Goal: Check status

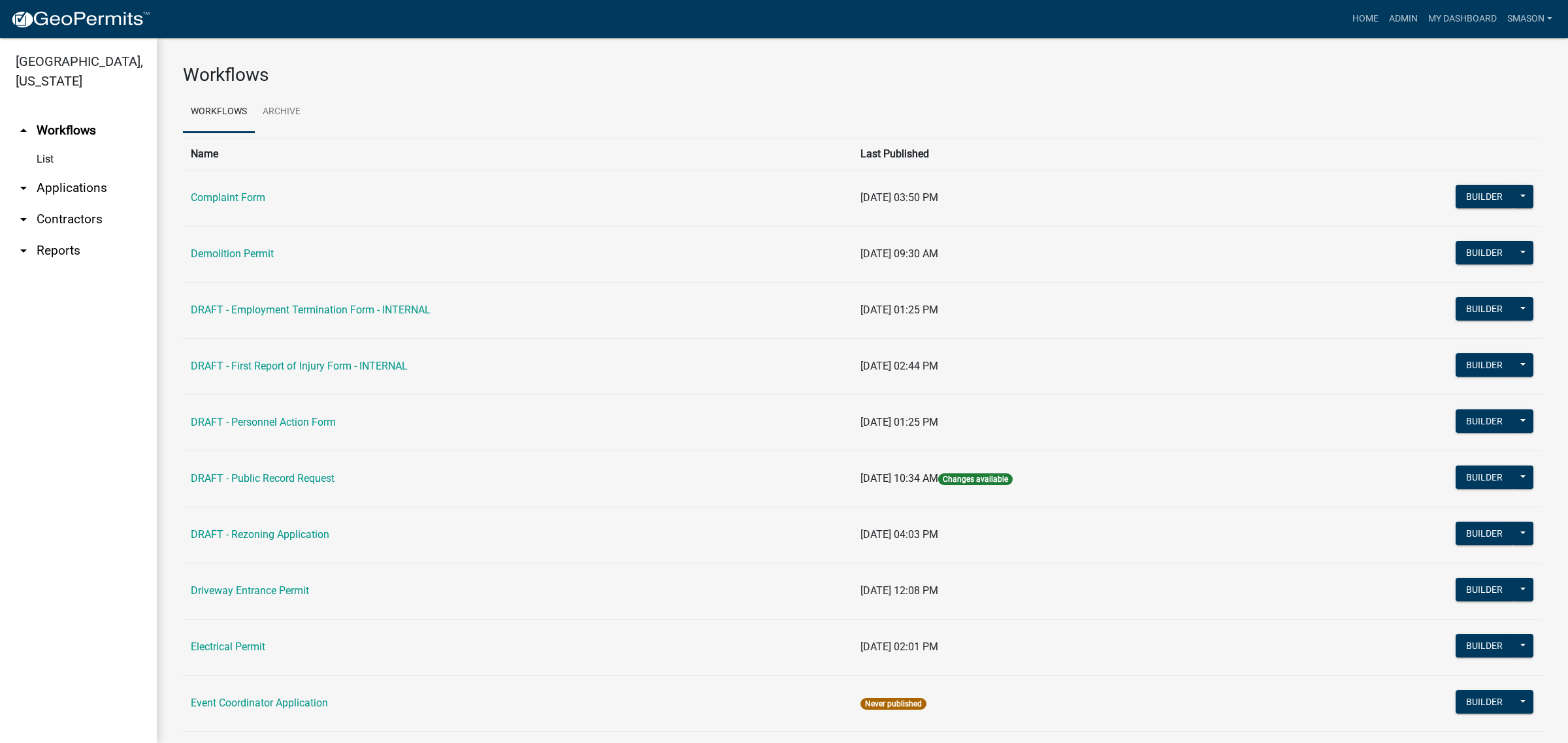
click at [100, 203] on link "arrow_drop_down Applications" at bounding box center [78, 188] width 157 height 31
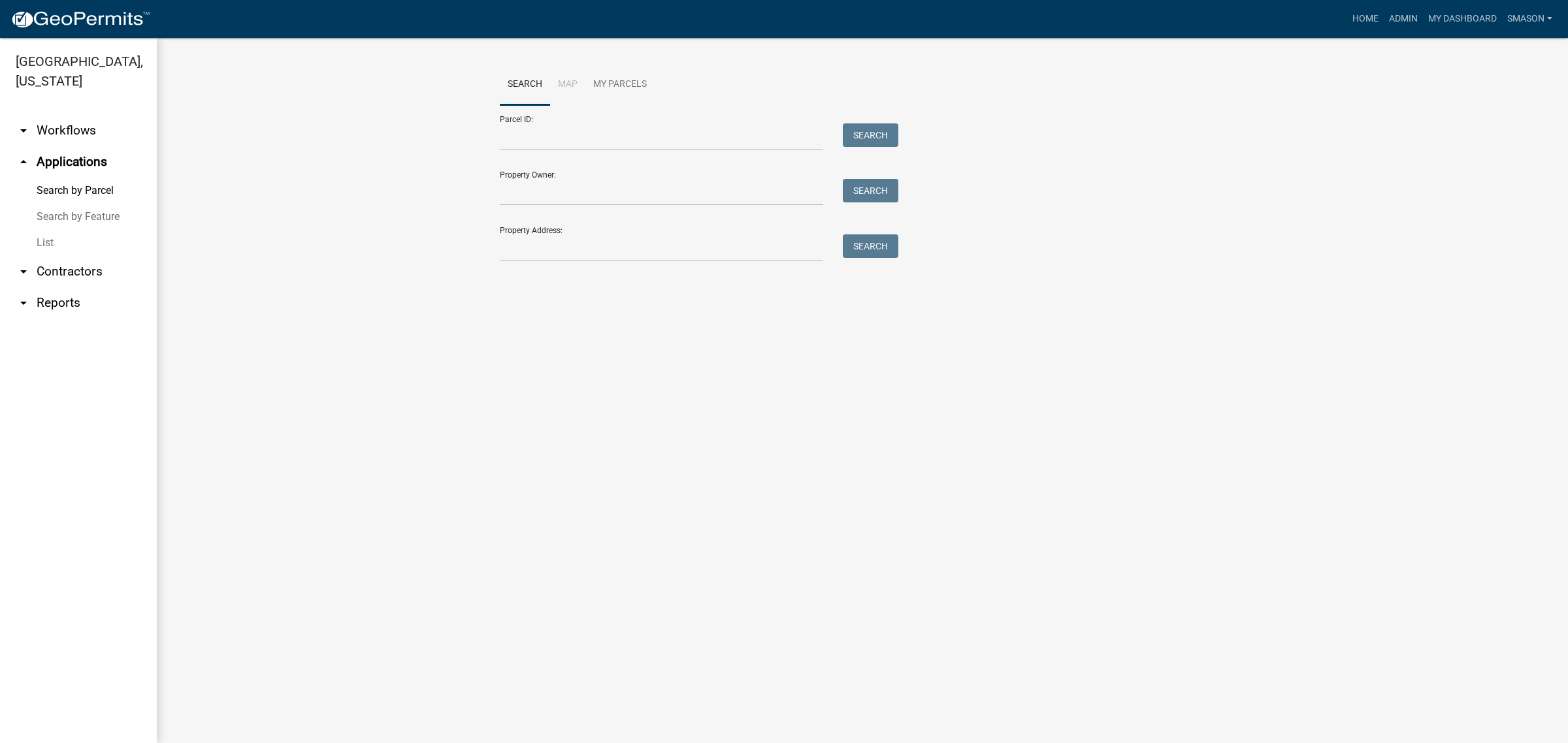
click at [57, 256] on link "List" at bounding box center [78, 242] width 157 height 26
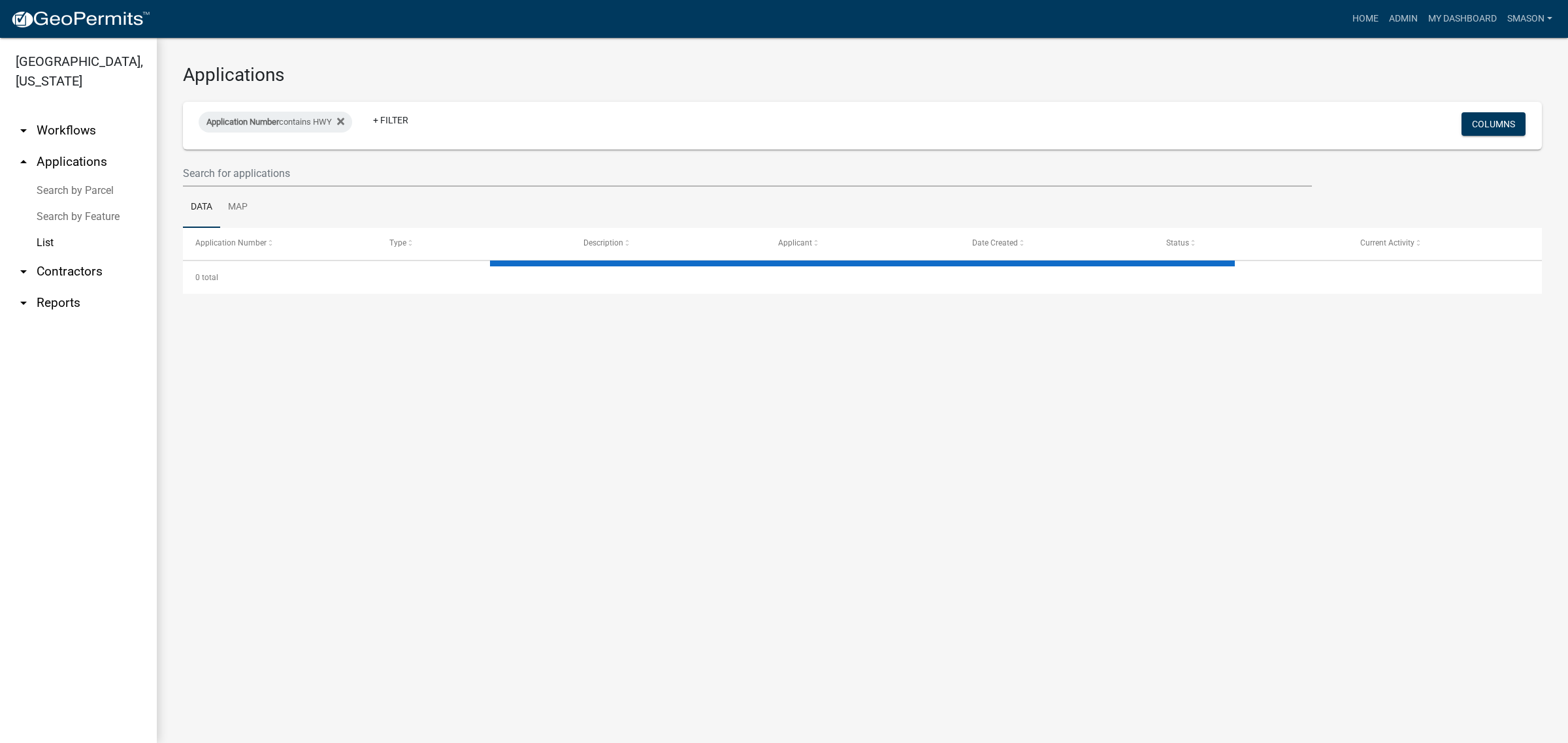
select select "3: 100"
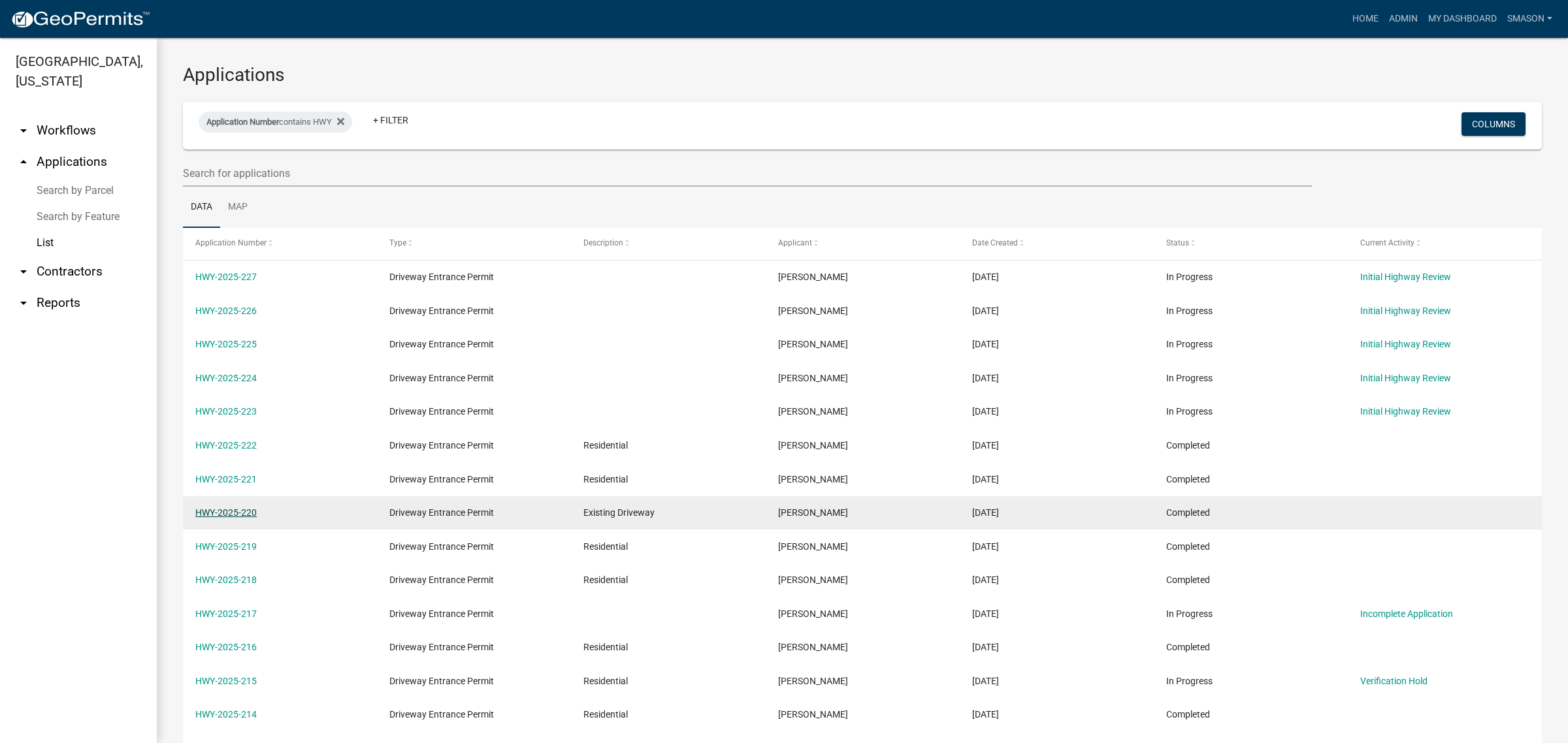
click at [238, 518] on link "HWY-2025-220" at bounding box center [226, 513] width 62 height 11
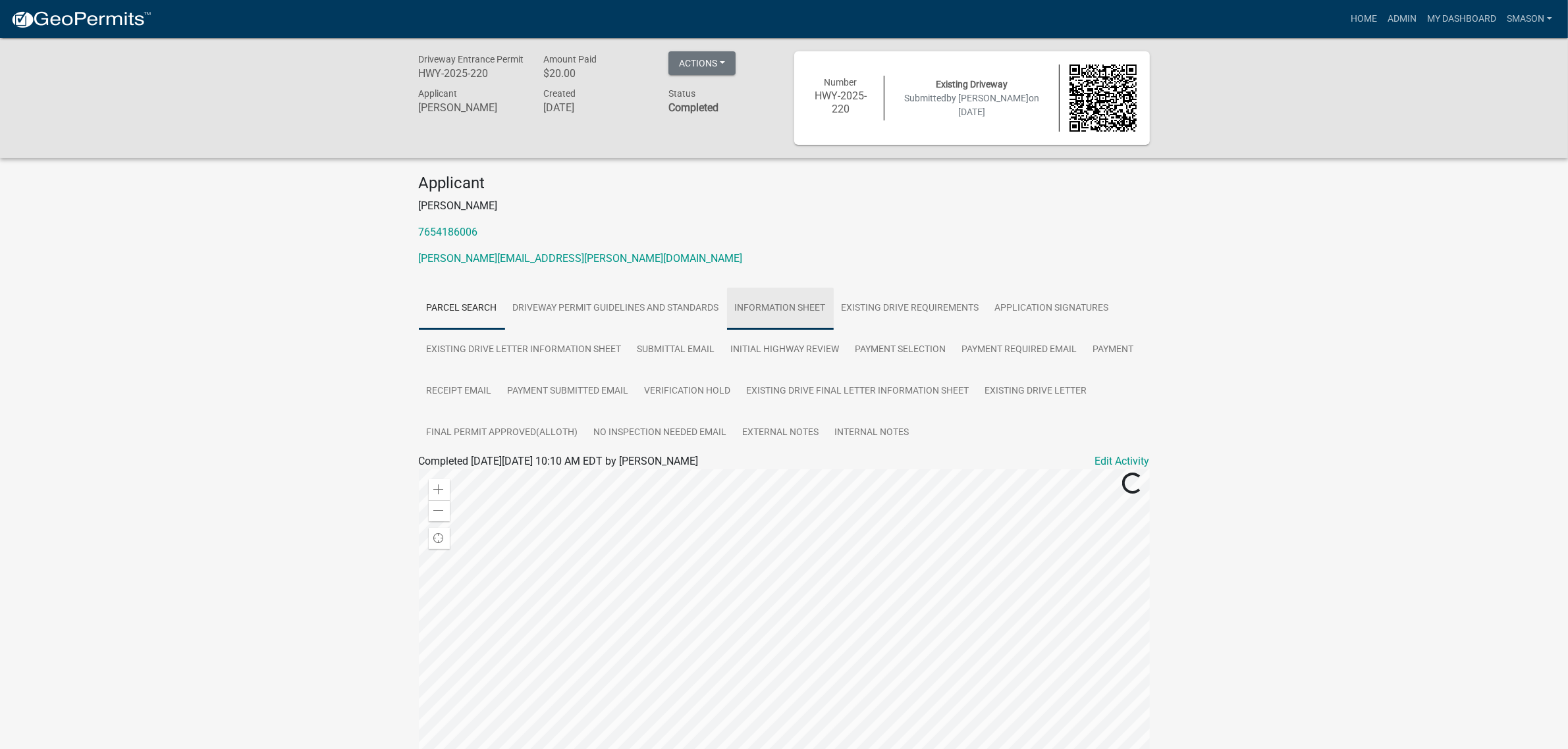
click at [834, 330] on link "Information Sheet" at bounding box center [780, 309] width 107 height 42
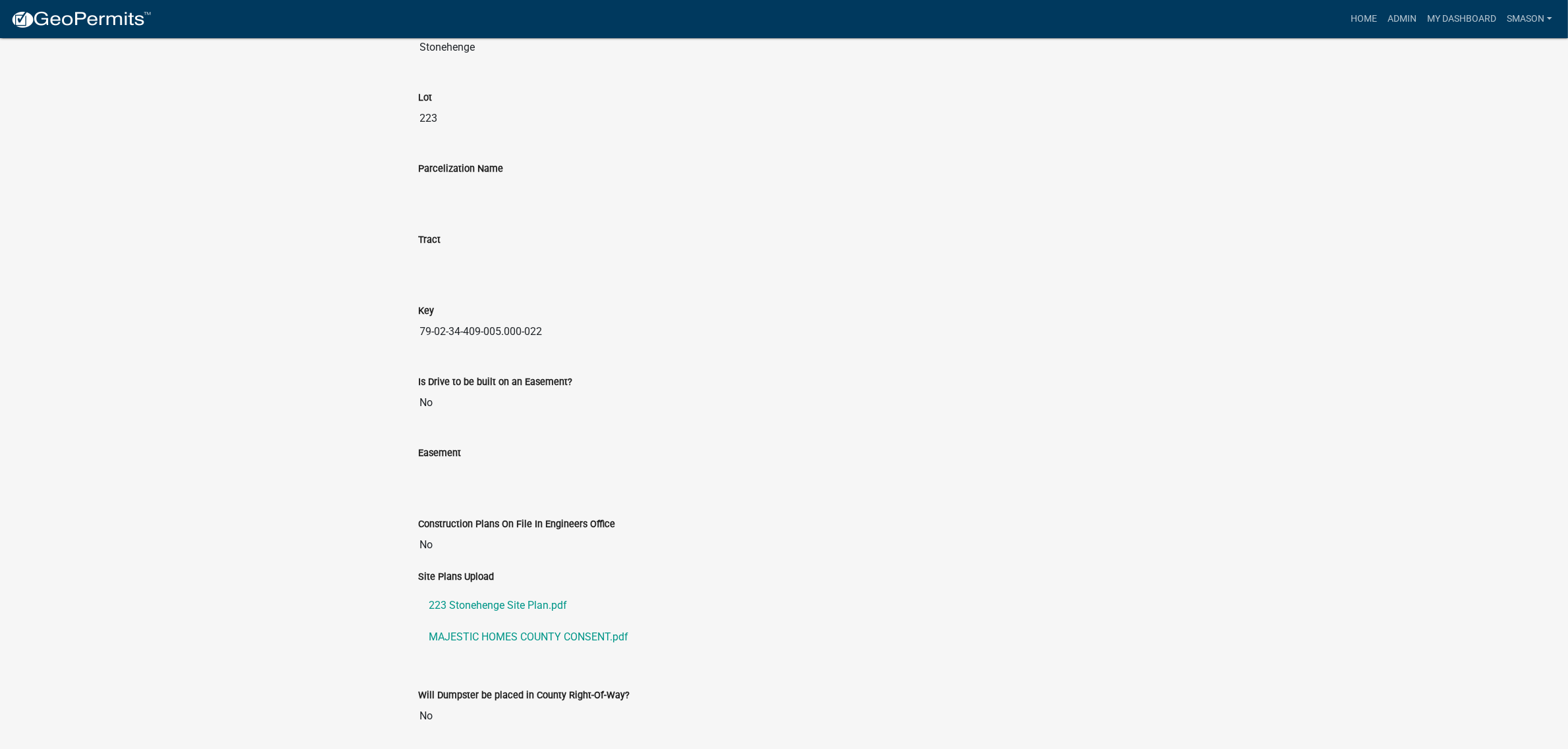
scroll to position [1893, 0]
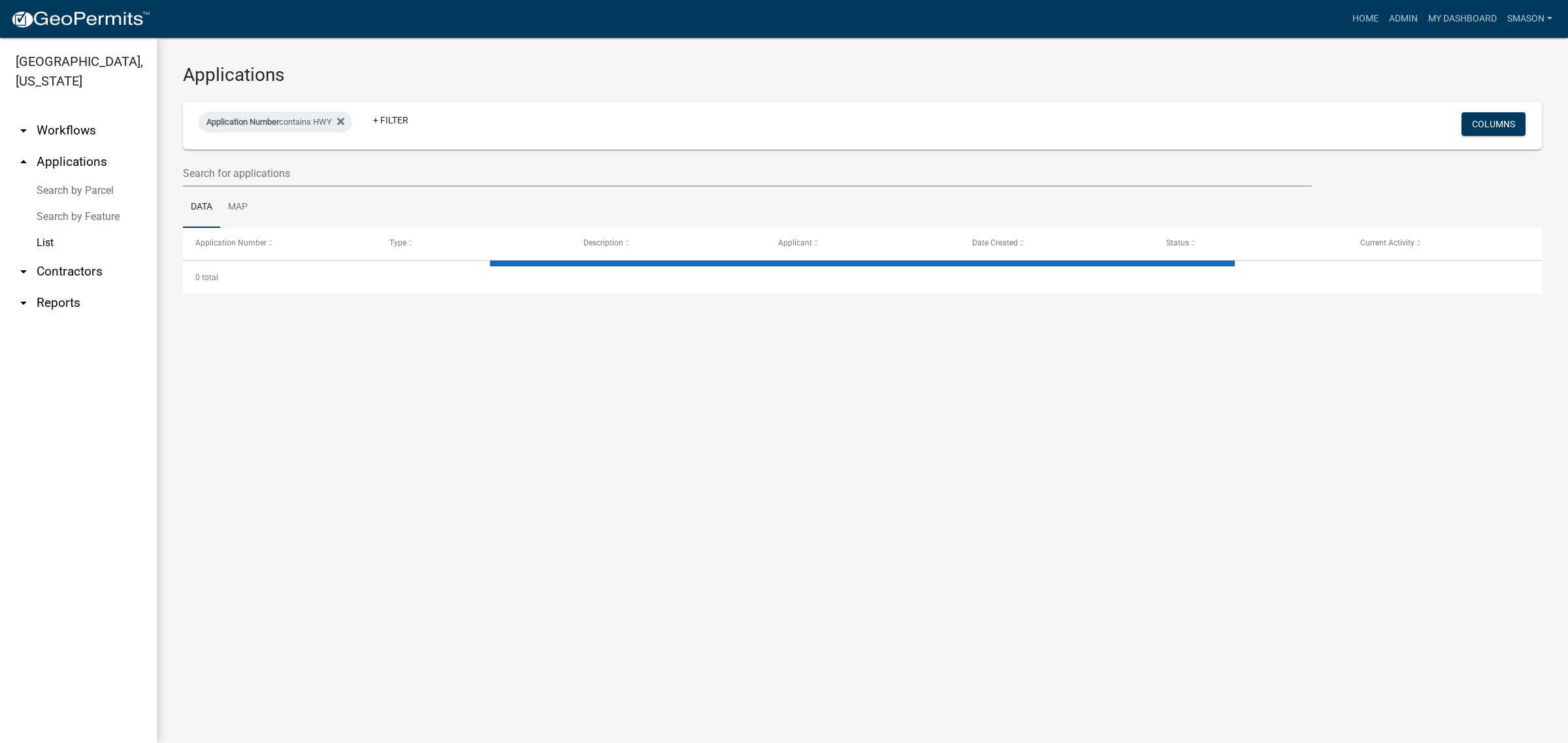
select select "3: 100"
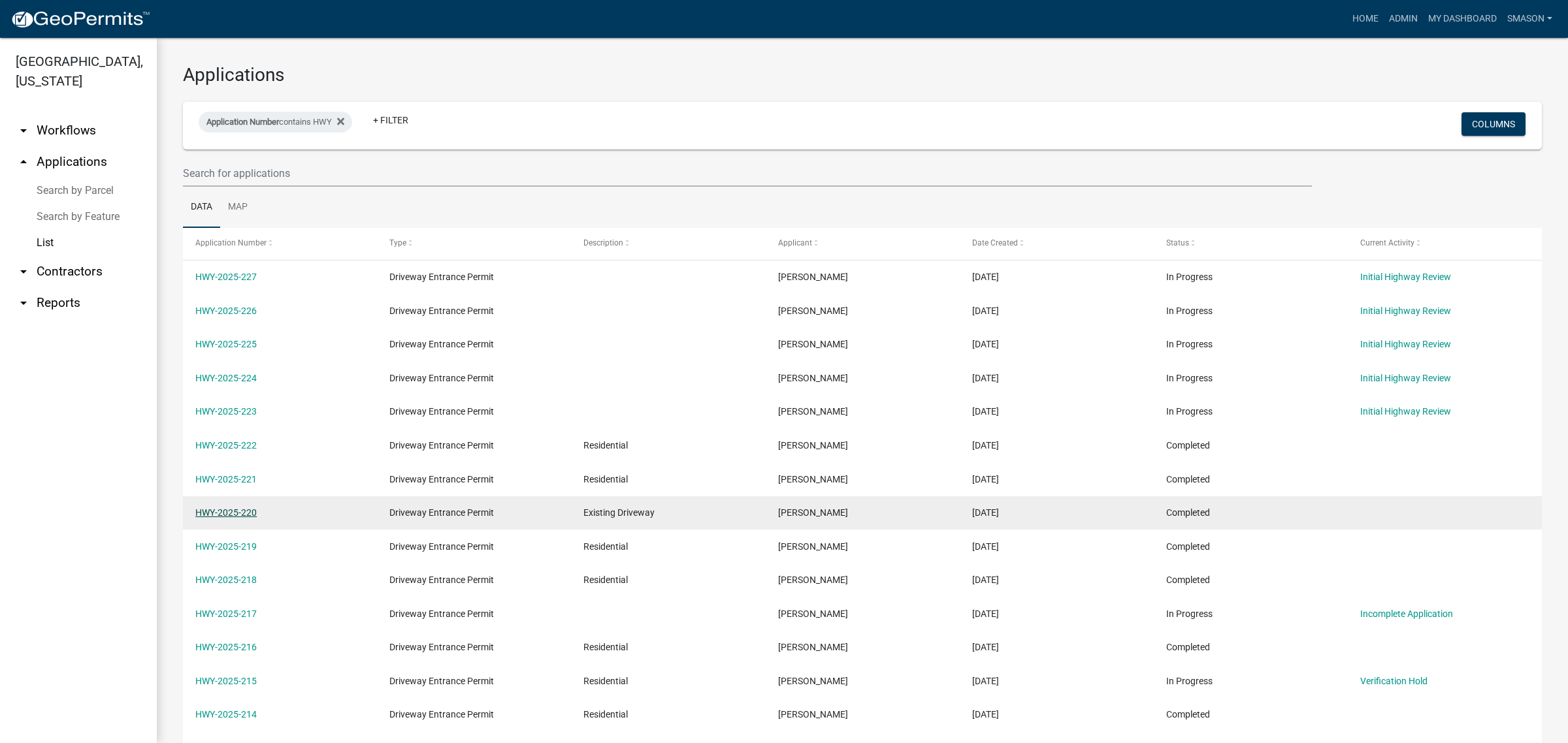
click at [243, 518] on link "HWY-2025-220" at bounding box center [226, 513] width 62 height 11
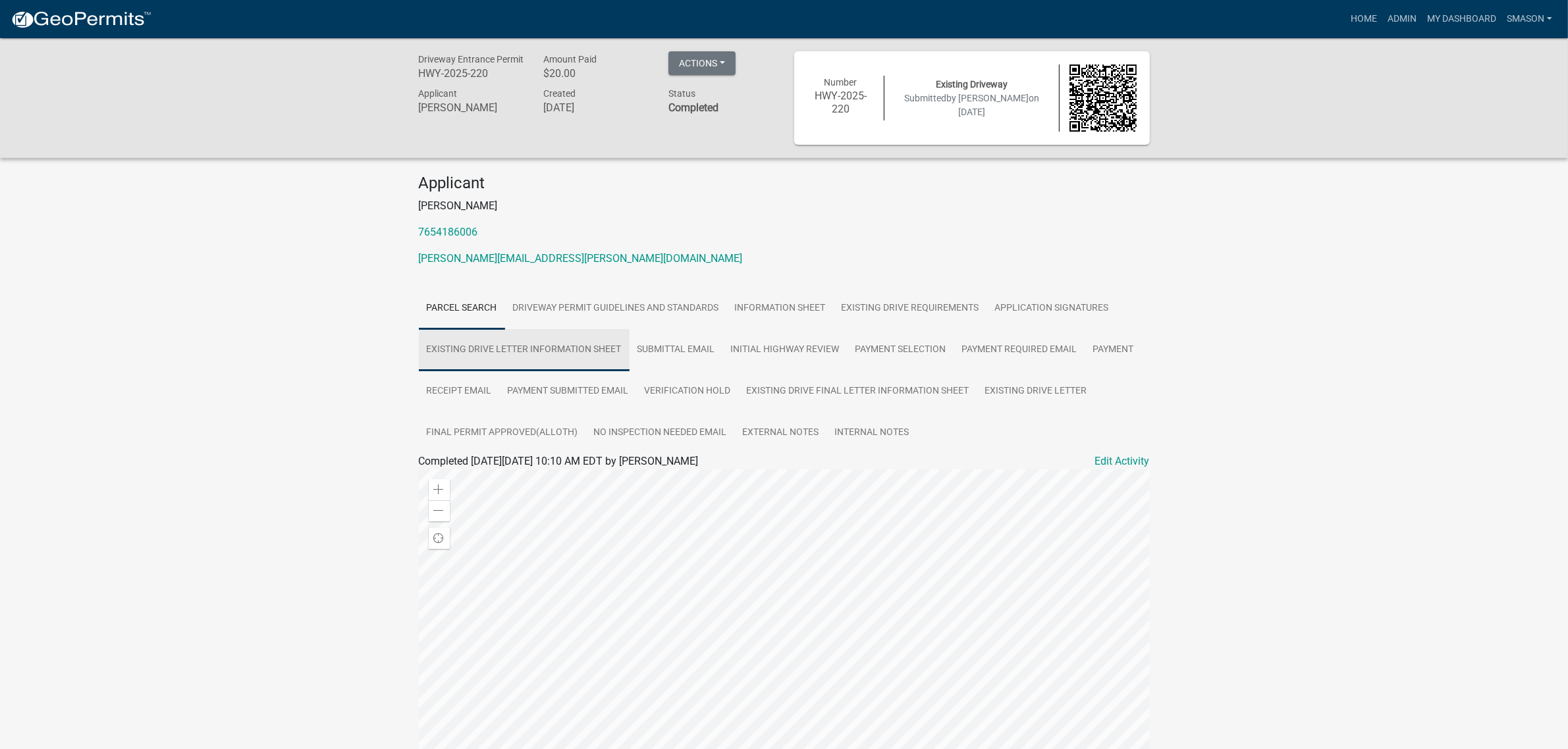
click at [630, 372] on link "Existing Drive Letter Information Sheet" at bounding box center [524, 350] width 211 height 42
click at [834, 330] on link "Information Sheet" at bounding box center [780, 309] width 107 height 42
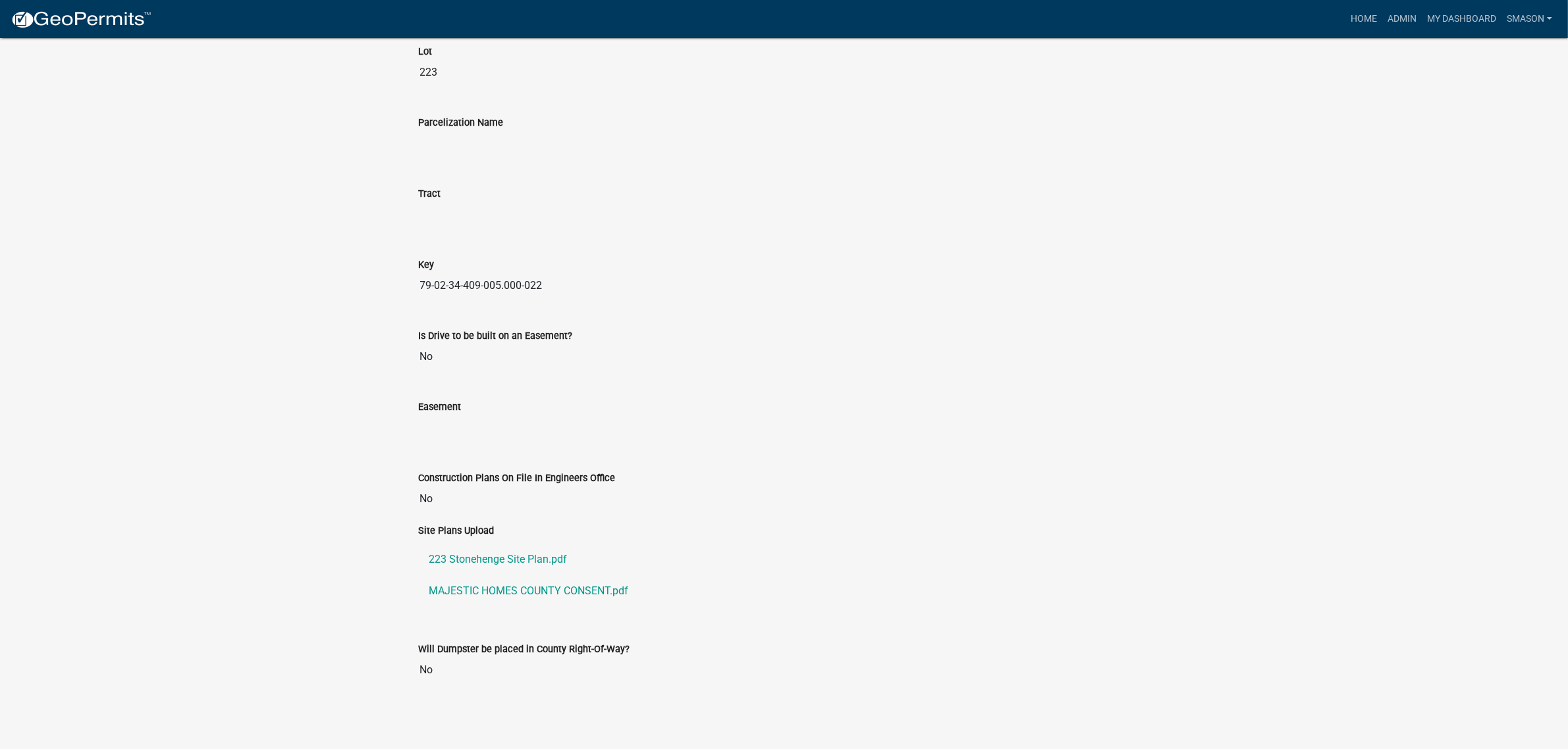
scroll to position [2611, 0]
click at [528, 544] on link "223 Stonehenge Site Plan.pdf" at bounding box center [784, 560] width 731 height 31
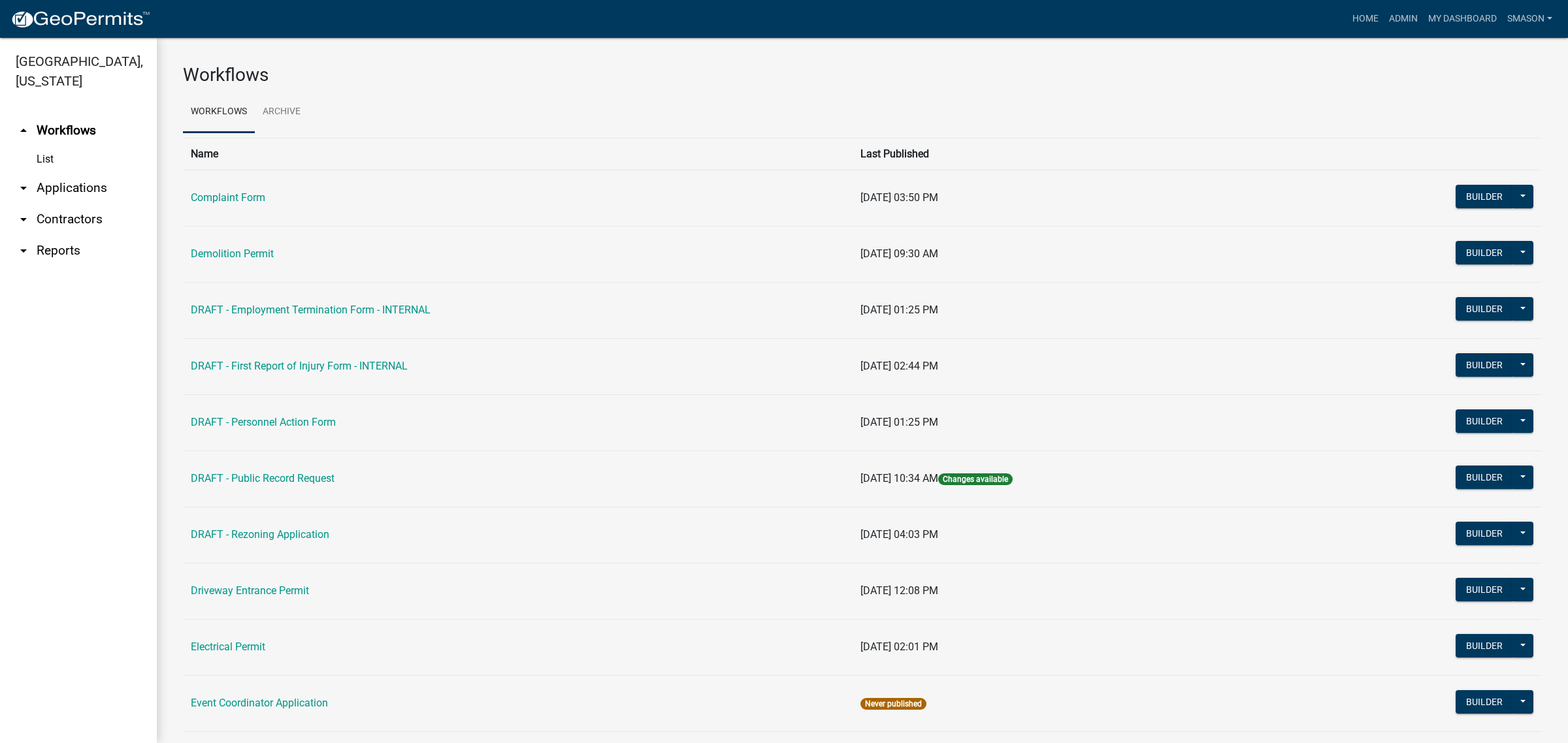
click at [70, 203] on link "arrow_drop_down Applications" at bounding box center [78, 188] width 157 height 31
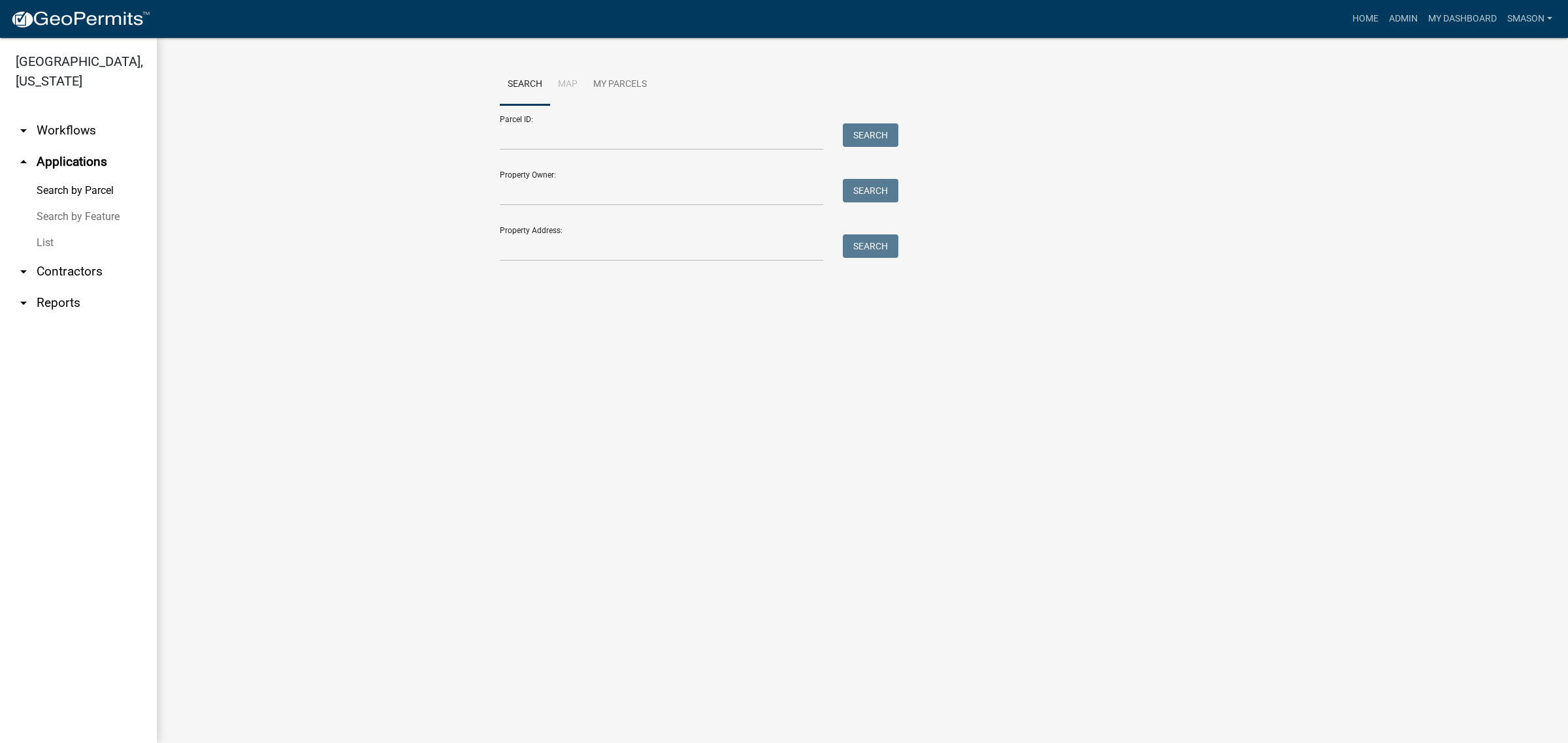
drag, startPoint x: 53, startPoint y: 286, endPoint x: 148, endPoint y: 291, distance: 95.1
click at [54, 256] on link "List" at bounding box center [78, 242] width 157 height 26
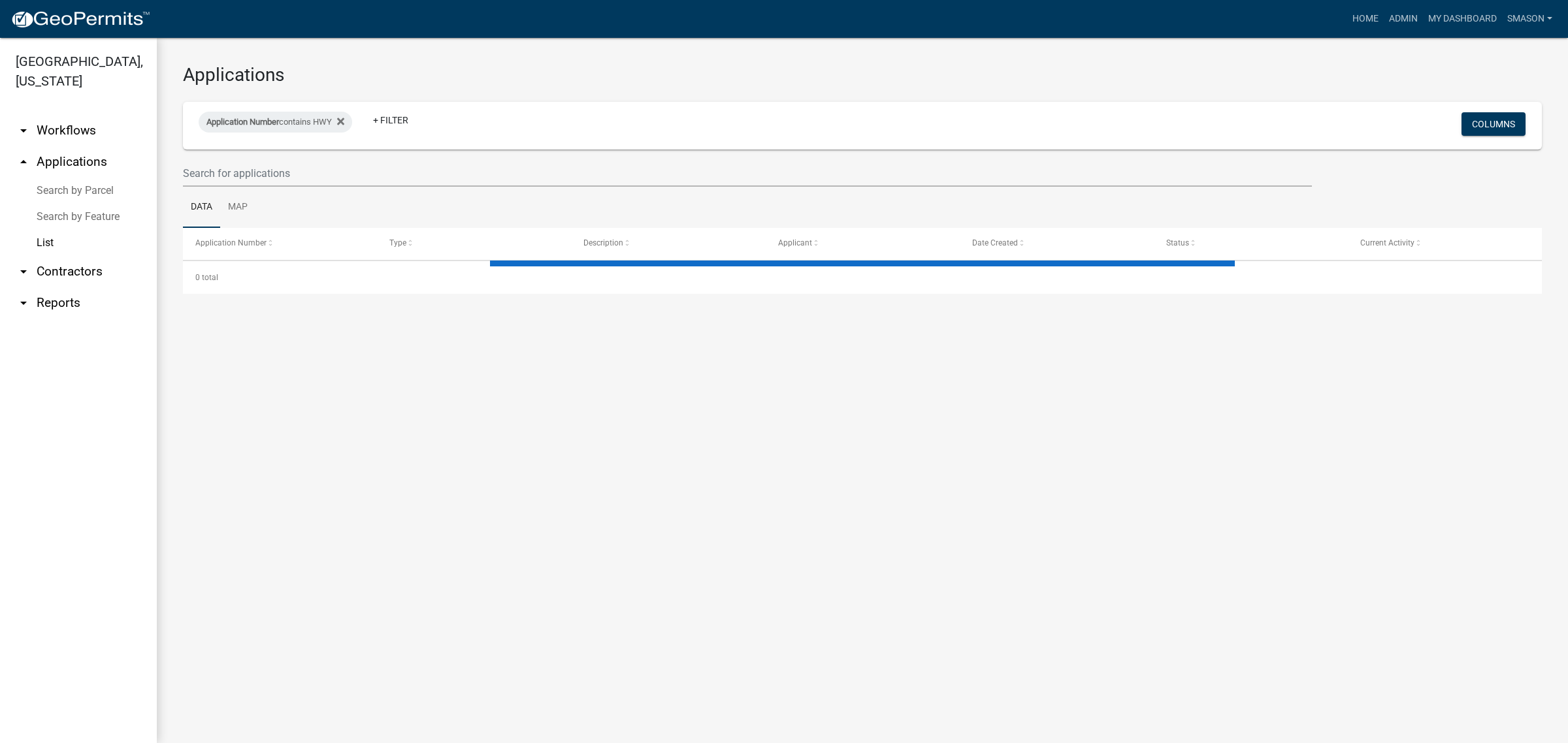
select select "3: 100"
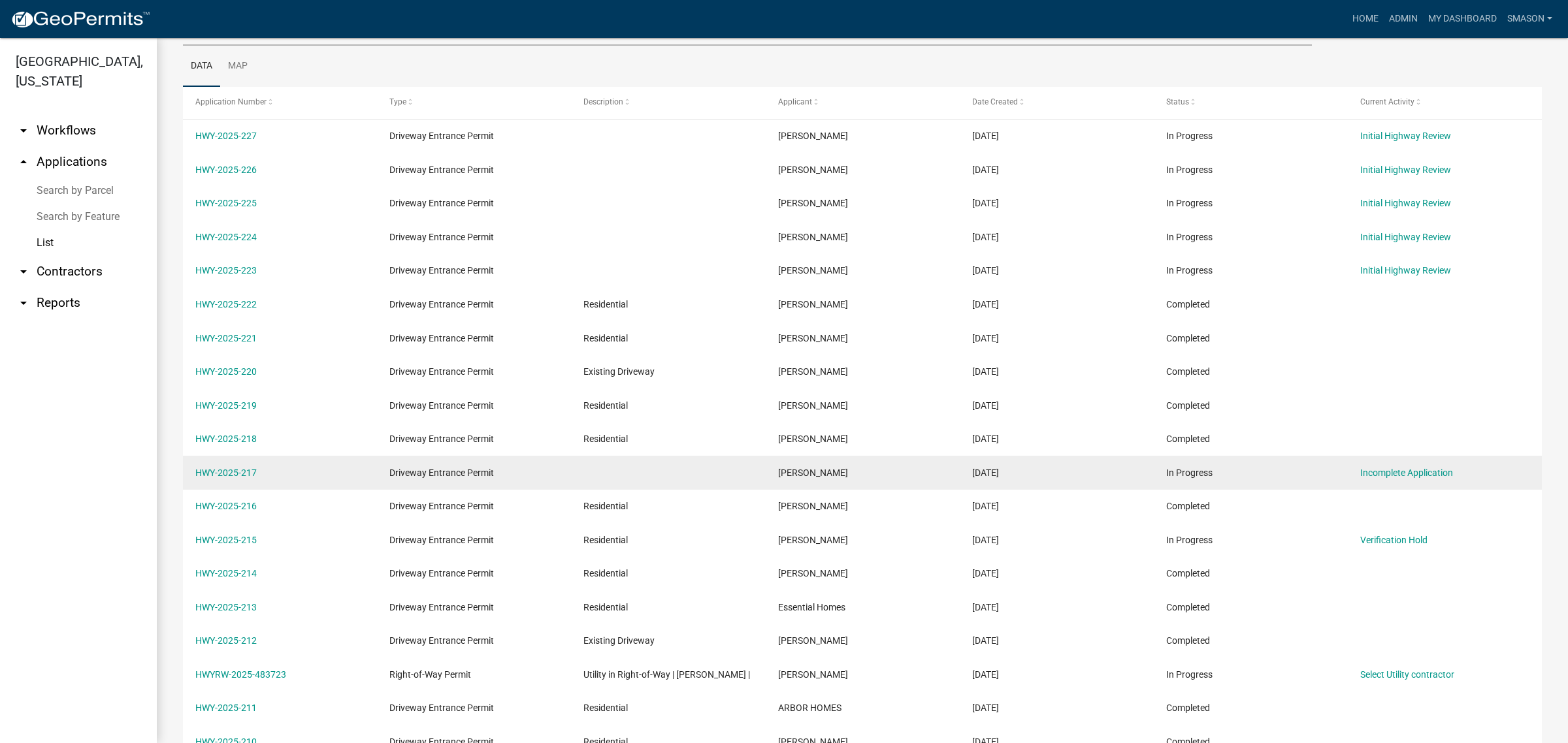
scroll to position [163, 0]
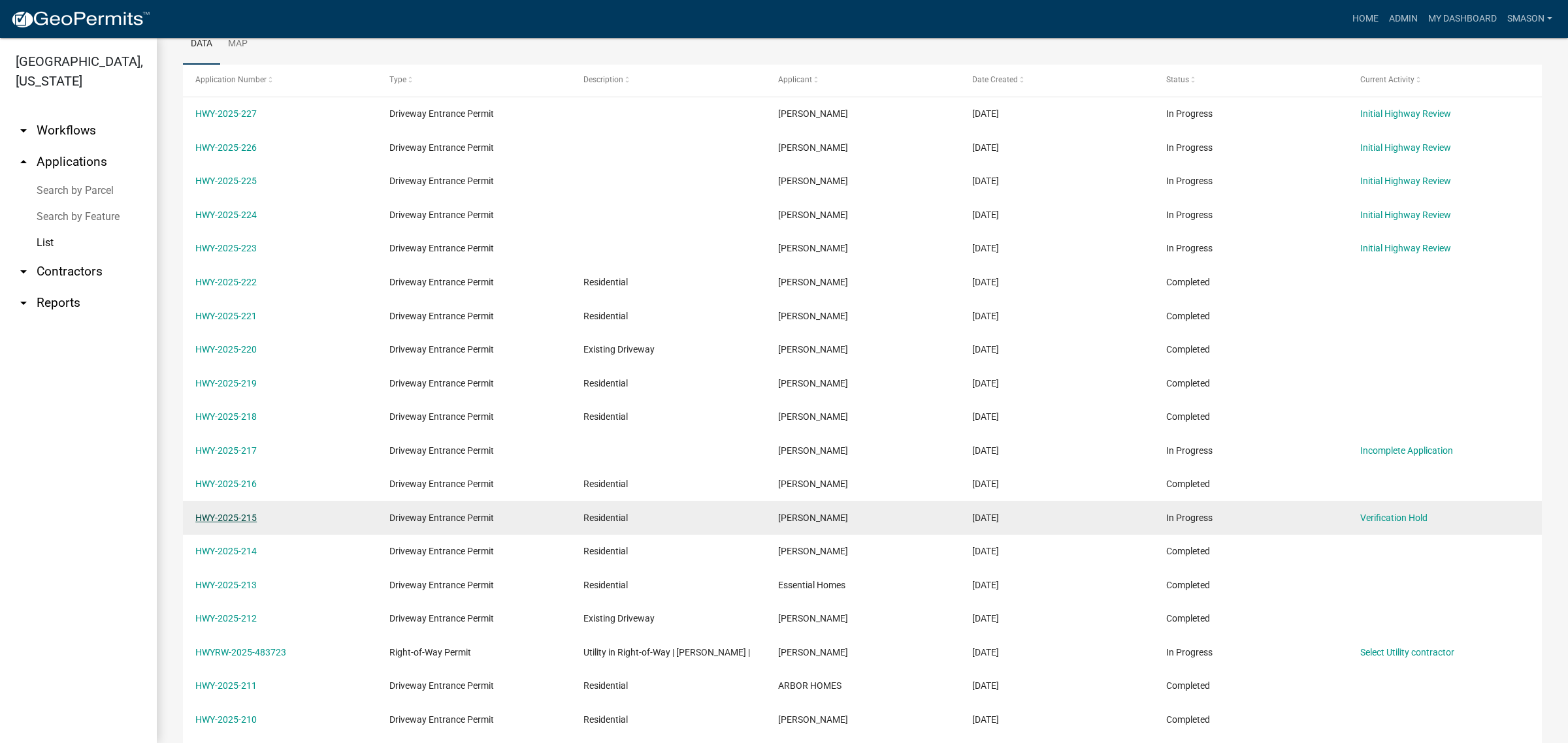
click at [233, 523] on link "HWY-2025-215" at bounding box center [226, 518] width 62 height 11
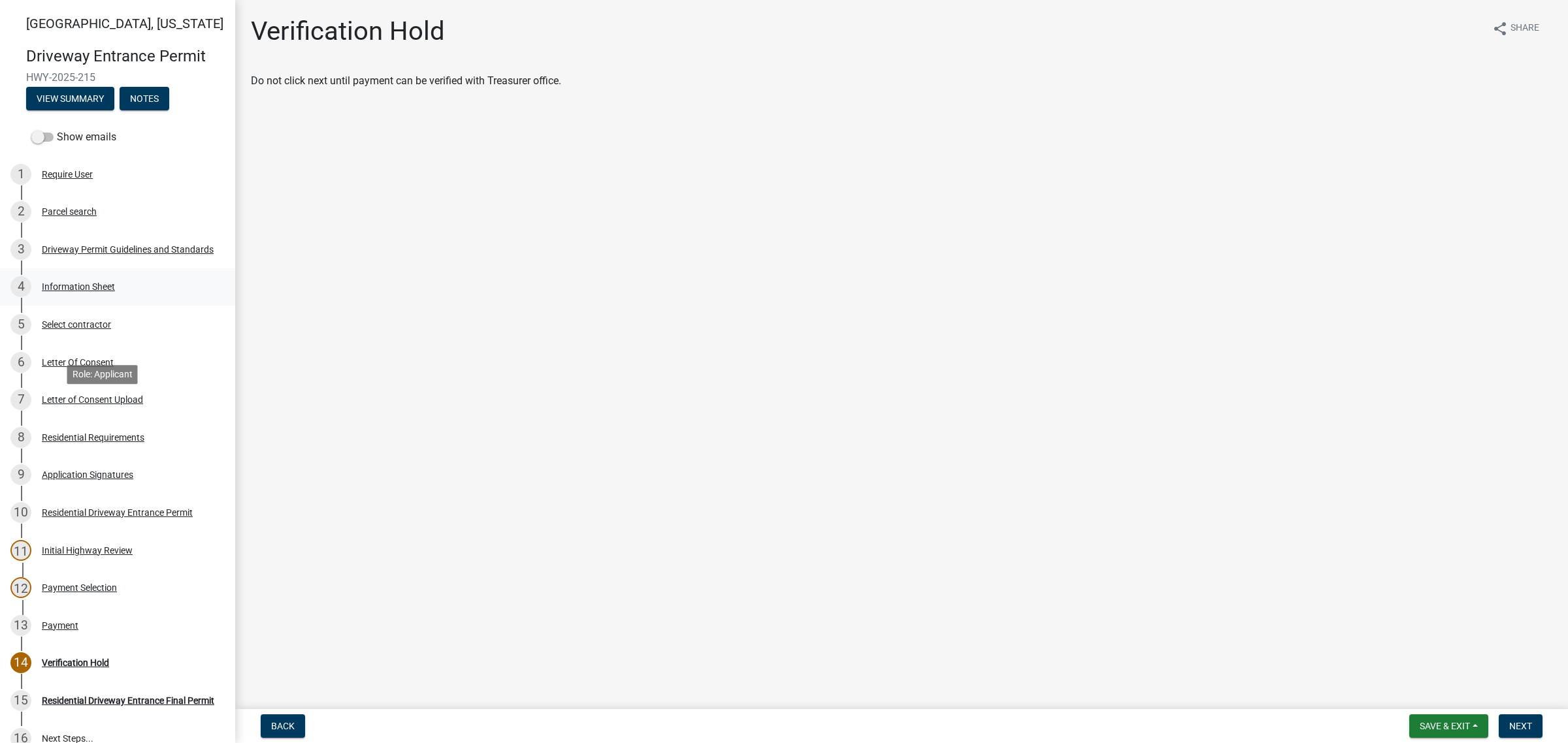
click at [85, 291] on div "Information Sheet" at bounding box center [78, 286] width 73 height 9
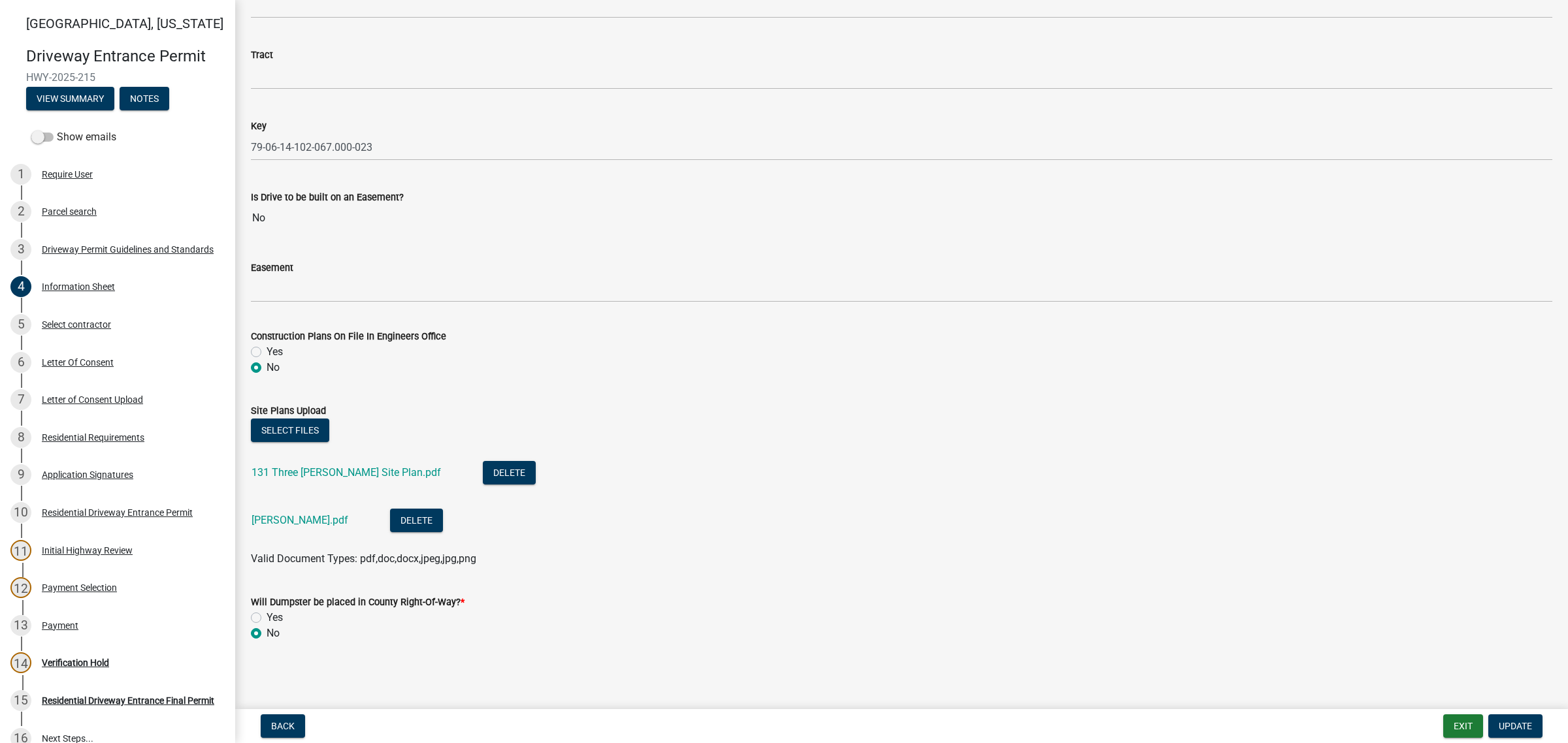
scroll to position [2512, 0]
click at [104, 367] on div "Letter Of Consent" at bounding box center [77, 362] width 72 height 9
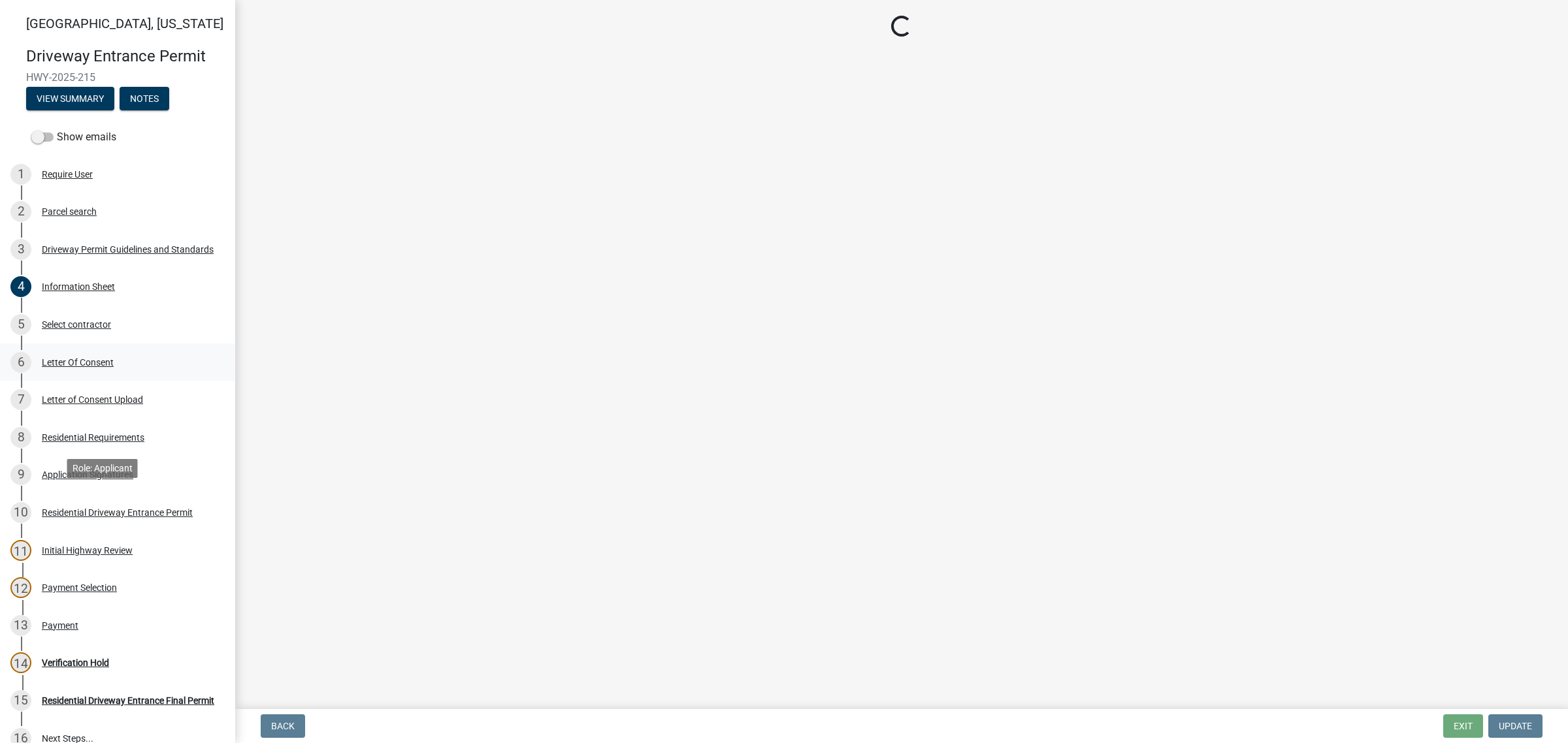
scroll to position [0, 0]
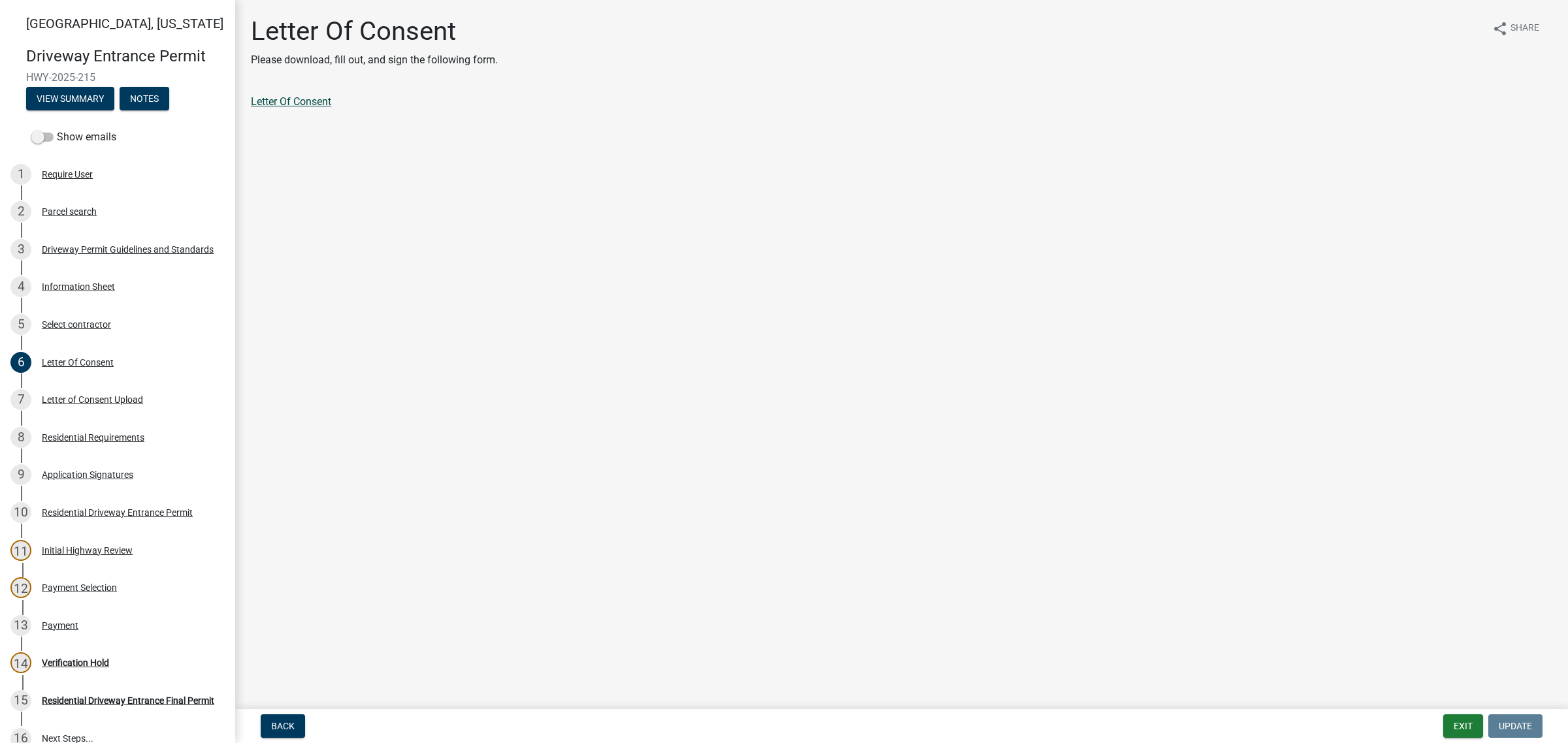
click at [326, 108] on link "Letter Of Consent" at bounding box center [291, 101] width 80 height 13
click at [124, 404] on div "Letter of Consent Upload" at bounding box center [92, 399] width 101 height 9
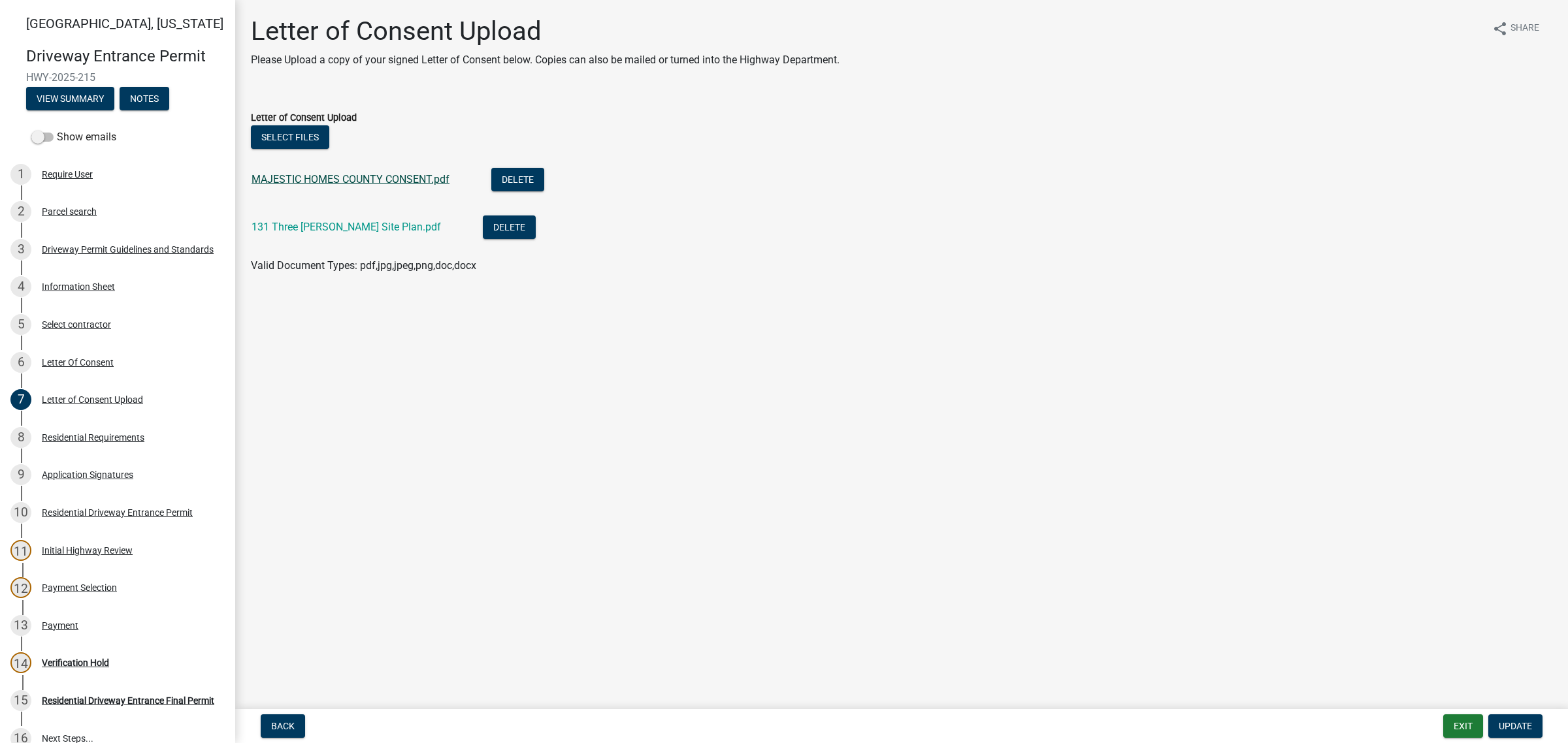
click at [387, 186] on link "MAJESTIC HOMES COUNTY CONSENT.pdf" at bounding box center [350, 179] width 198 height 13
click at [369, 233] on link "131 Three [PERSON_NAME] Site Plan.pdf" at bounding box center [346, 227] width 189 height 13
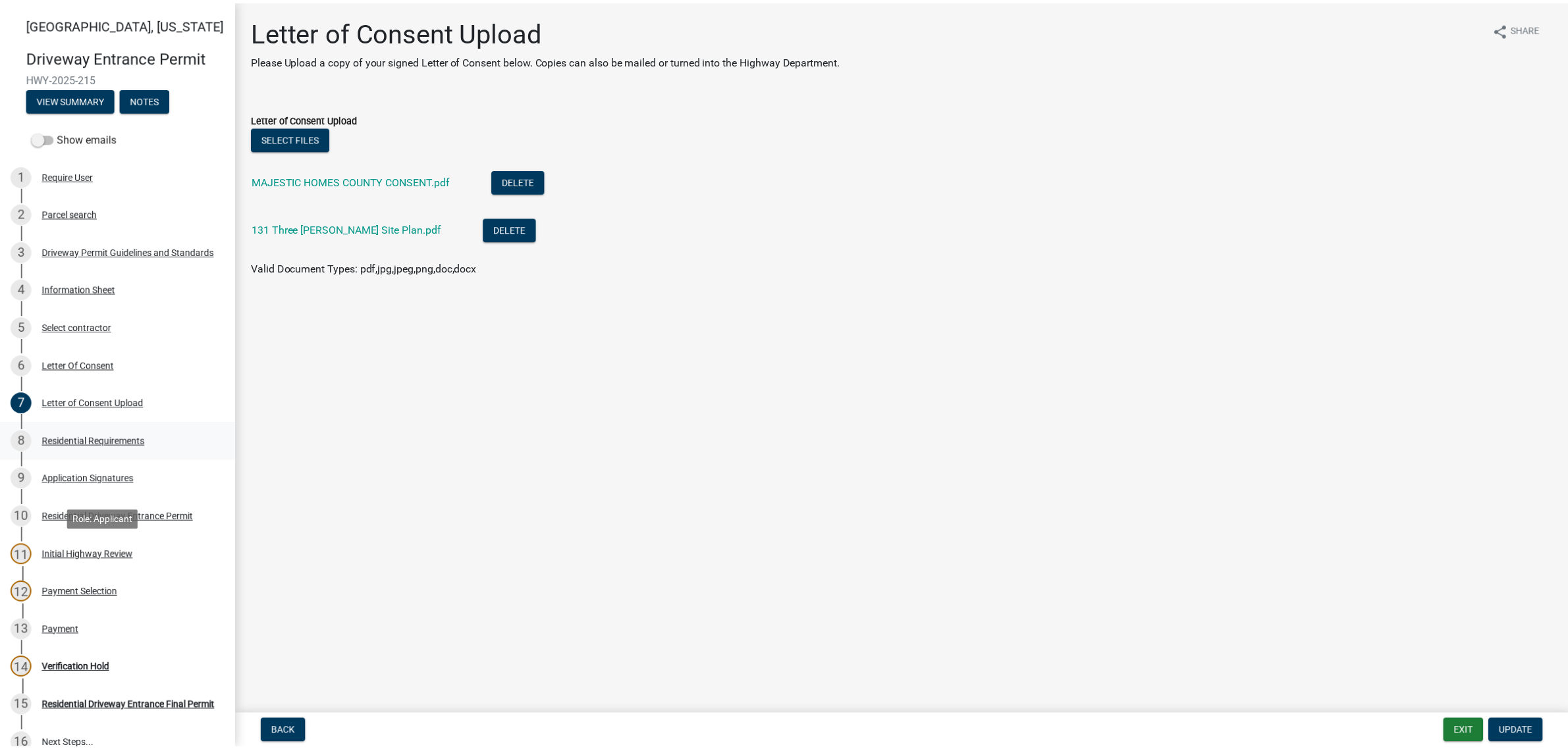
scroll to position [427, 0]
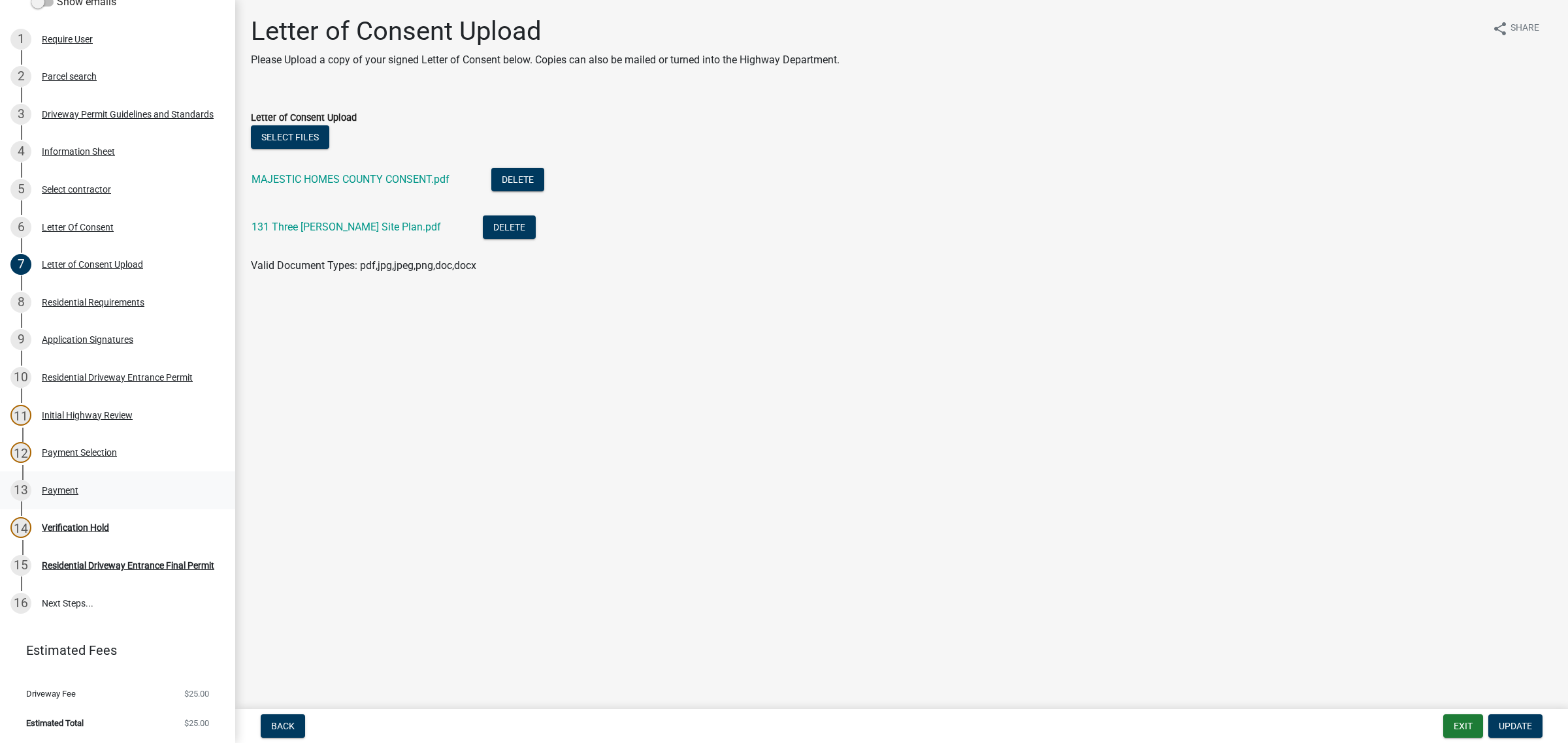
click at [74, 486] on div "Payment" at bounding box center [60, 490] width 37 height 9
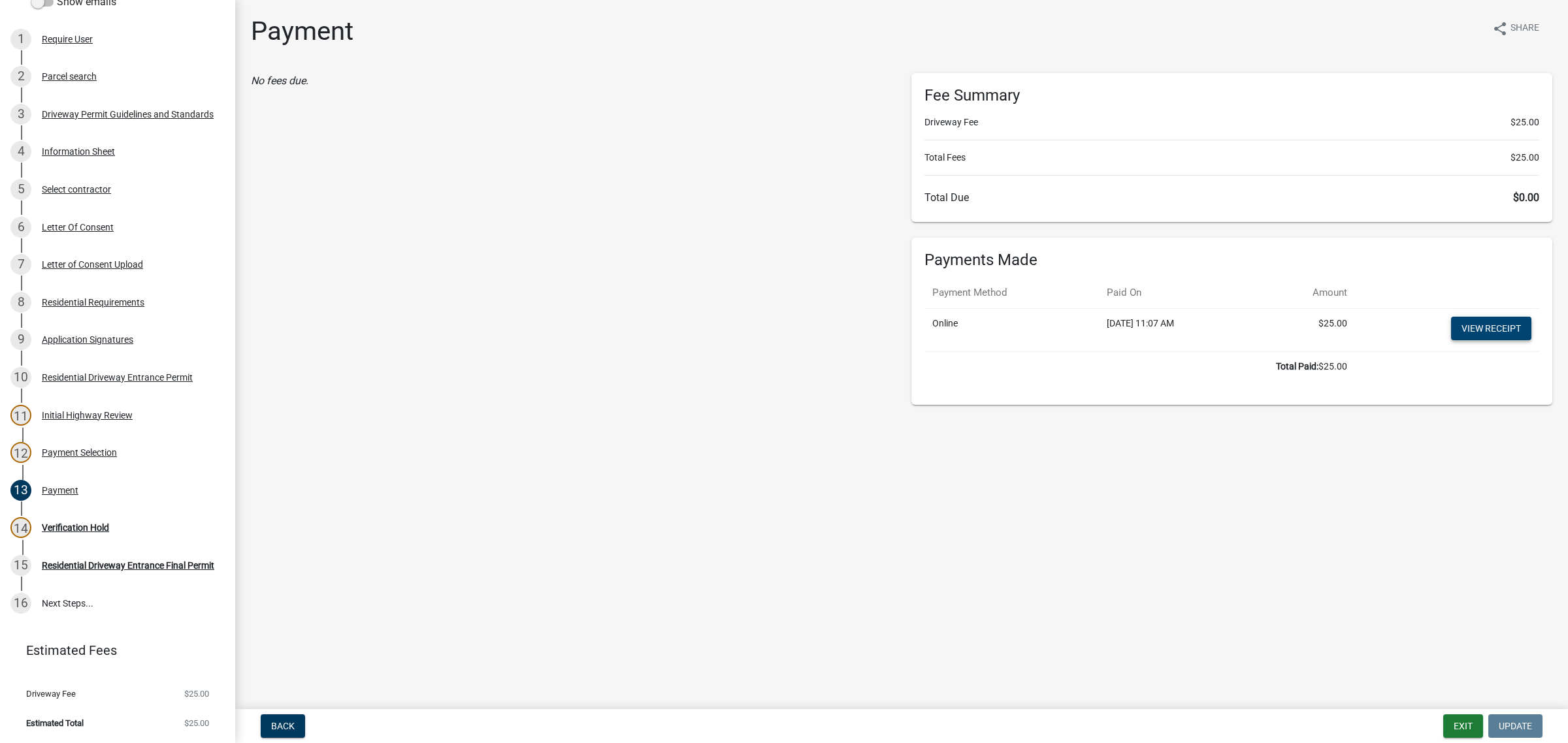
click at [1489, 340] on link "View receipt" at bounding box center [1491, 328] width 80 height 23
click at [72, 523] on div "Verification Hold" at bounding box center [75, 527] width 67 height 9
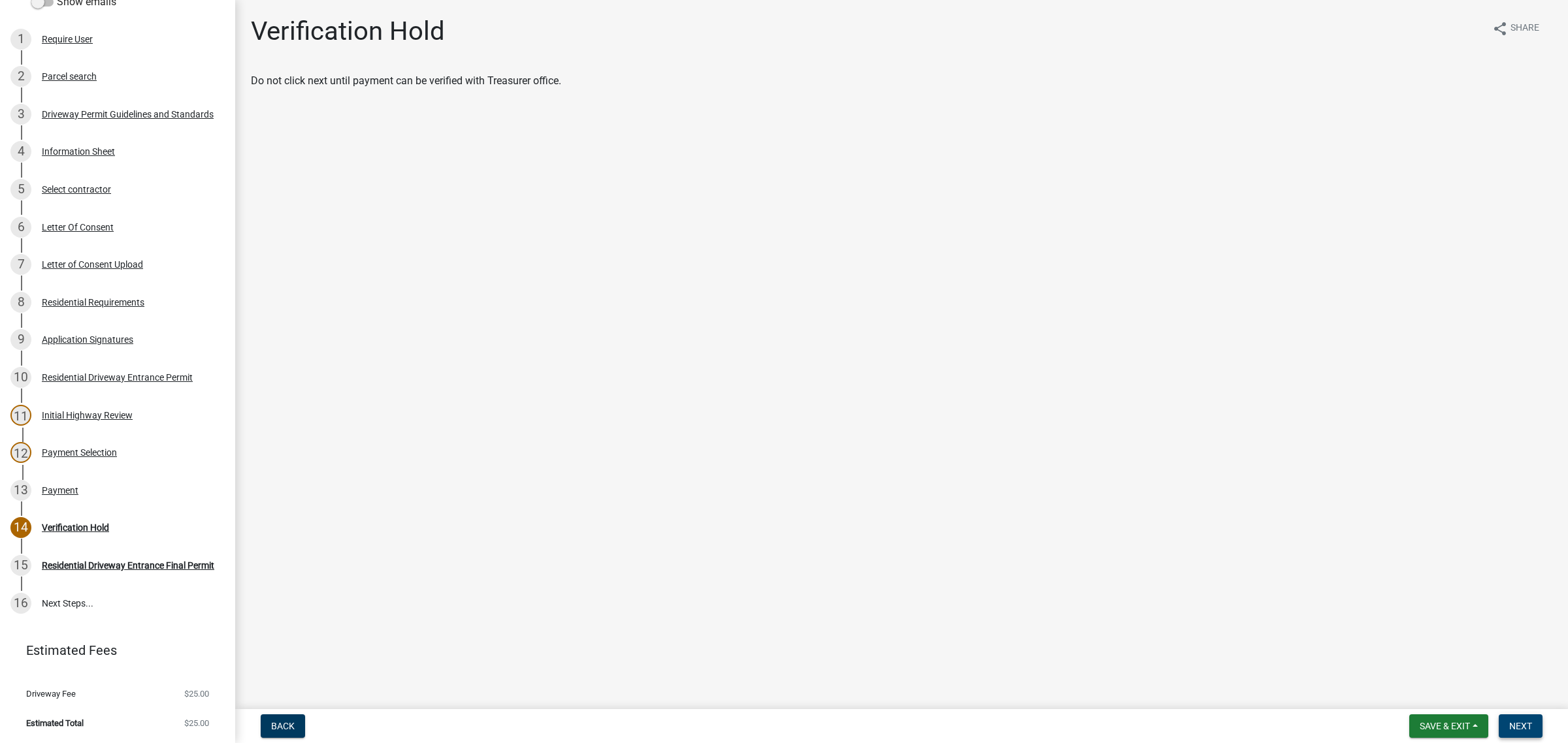
click at [1518, 721] on span "Next" at bounding box center [1520, 726] width 23 height 11
